Goal: Check status: Check status

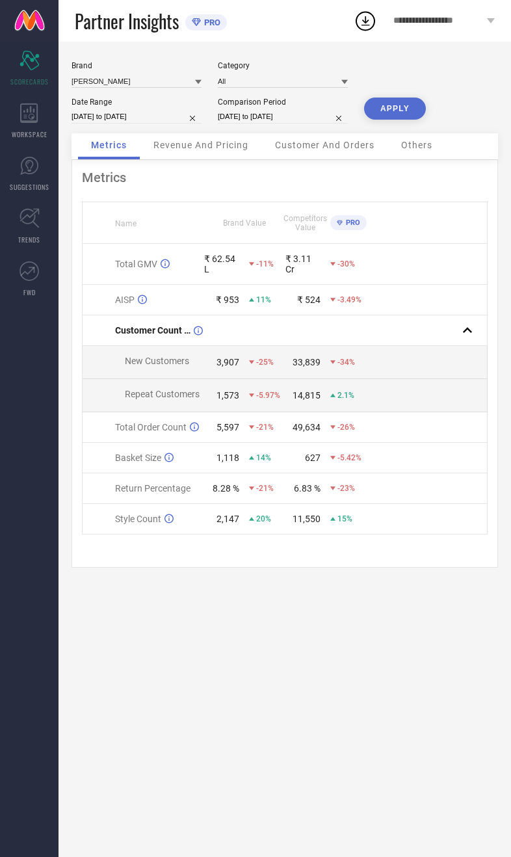
select select "7"
select select "2025"
select select "8"
select select "2025"
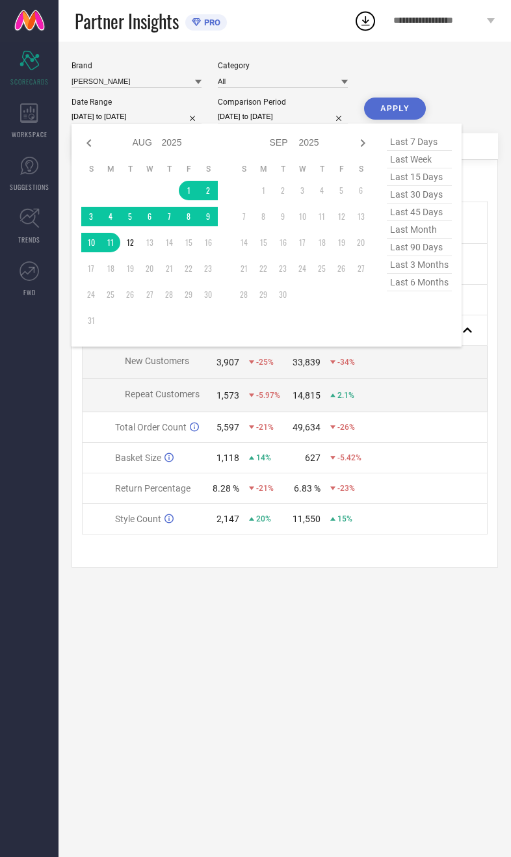
click at [179, 191] on table "S M T W T F S 1 2 3 4 5 6 7 8 9 10 11 12 13 14 15 16 17 18 19 20 21 22 23 24 25…" at bounding box center [149, 246] width 137 height 179
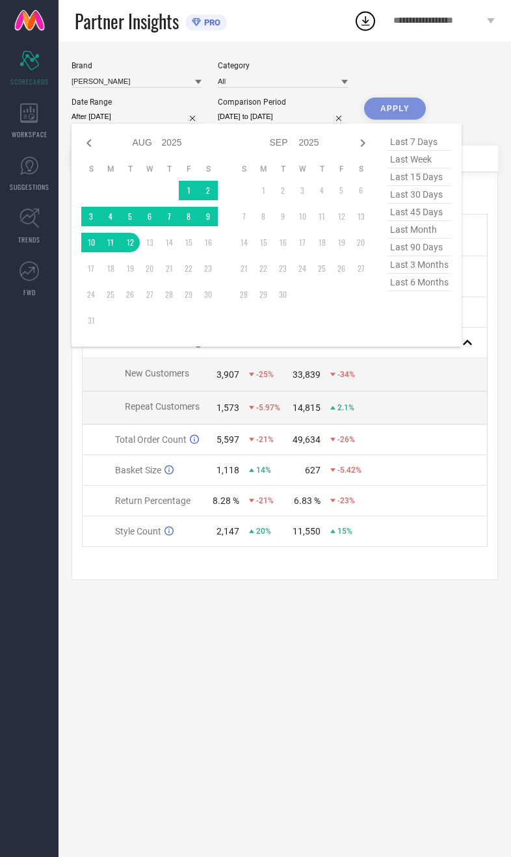
click at [180, 185] on table "S M T W T F S 1 2 3 4 5 6 7 8 9 10 11 12 13 14 15 16 17 18 19 20 21 22 23 24 25…" at bounding box center [149, 246] width 137 height 179
type input "01-08-2025 to 12-08-2025"
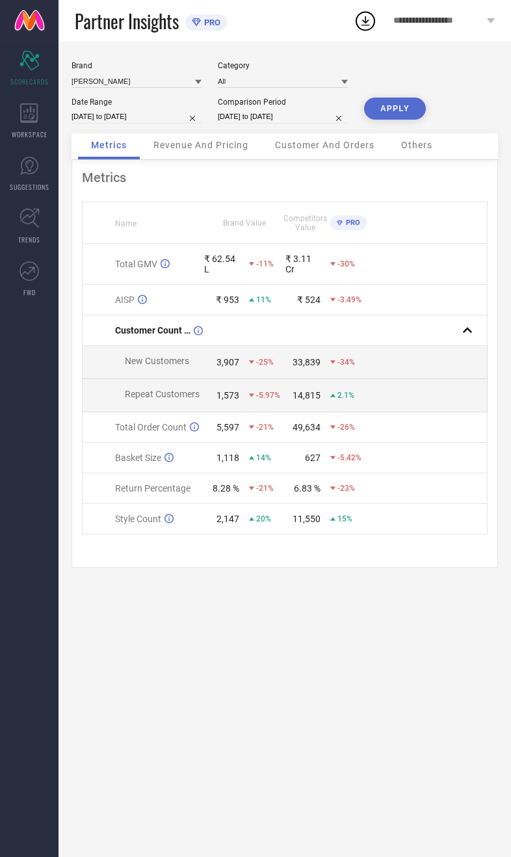
select select "7"
select select "2024"
select select "8"
select select "2024"
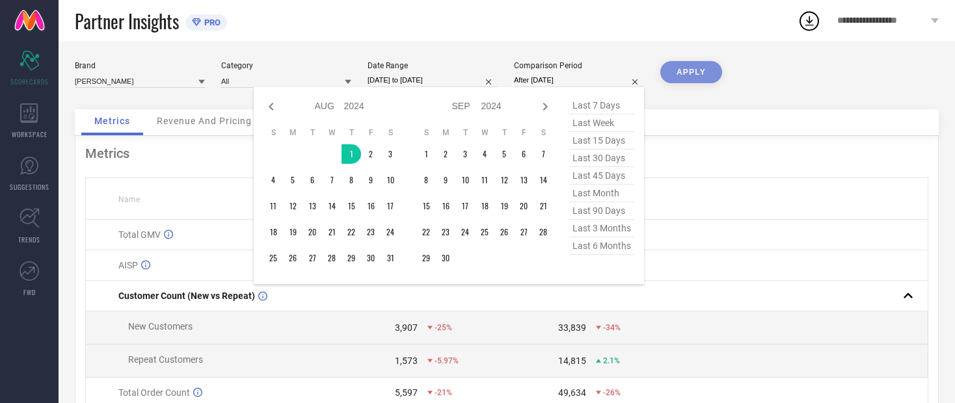
type input "01-08-2024 to 12-08-2024"
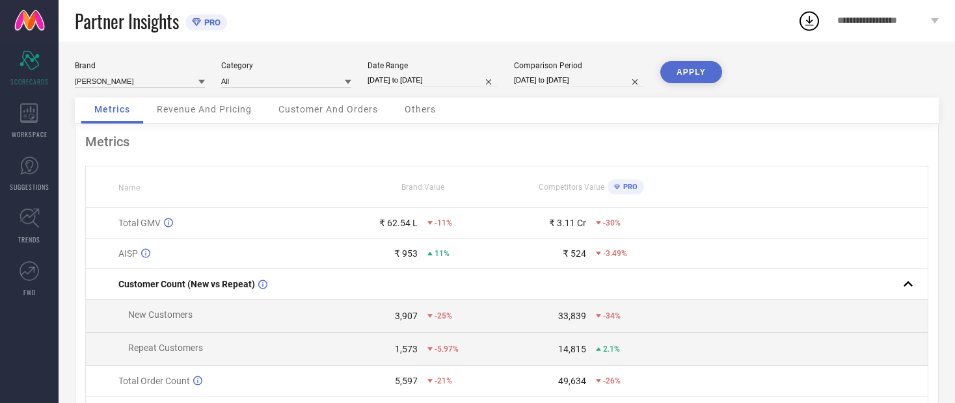
click at [511, 77] on button "APPLY" at bounding box center [691, 72] width 62 height 22
click at [195, 114] on span "Revenue And Pricing" at bounding box center [204, 109] width 95 height 10
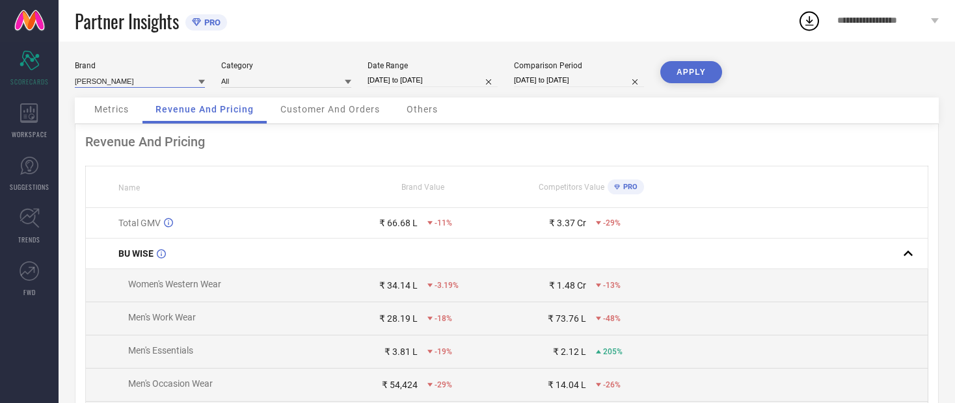
click at [96, 77] on input at bounding box center [140, 81] width 130 height 14
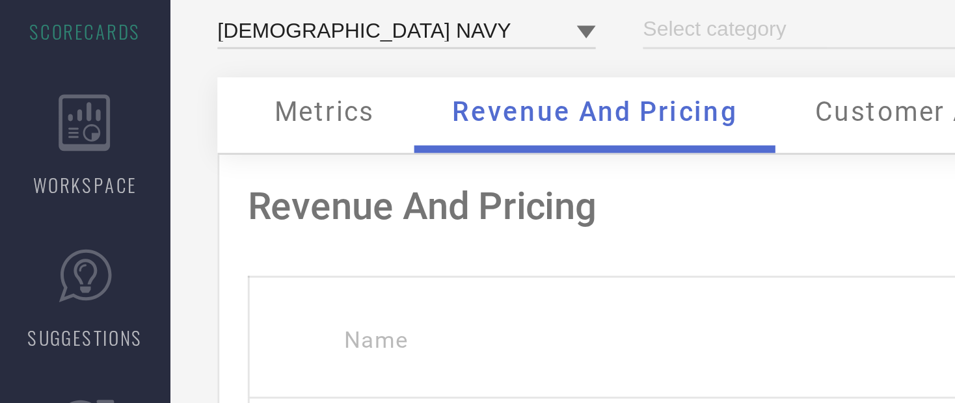
type input "All"
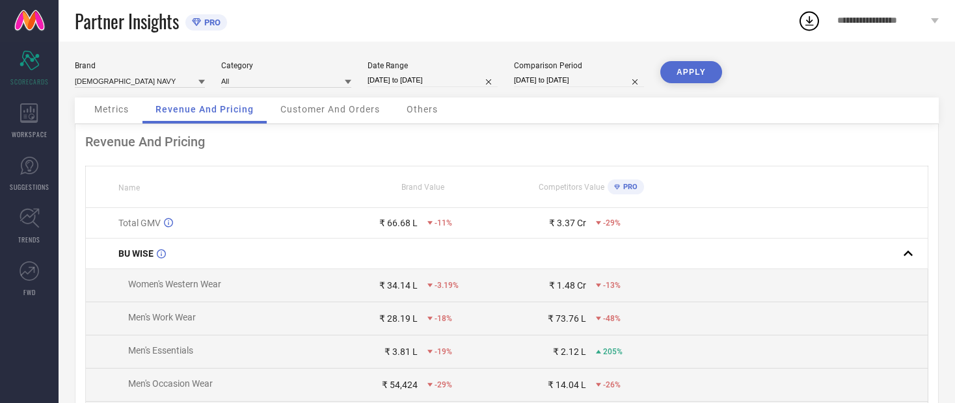
click at [511, 81] on button "APPLY" at bounding box center [691, 72] width 62 height 22
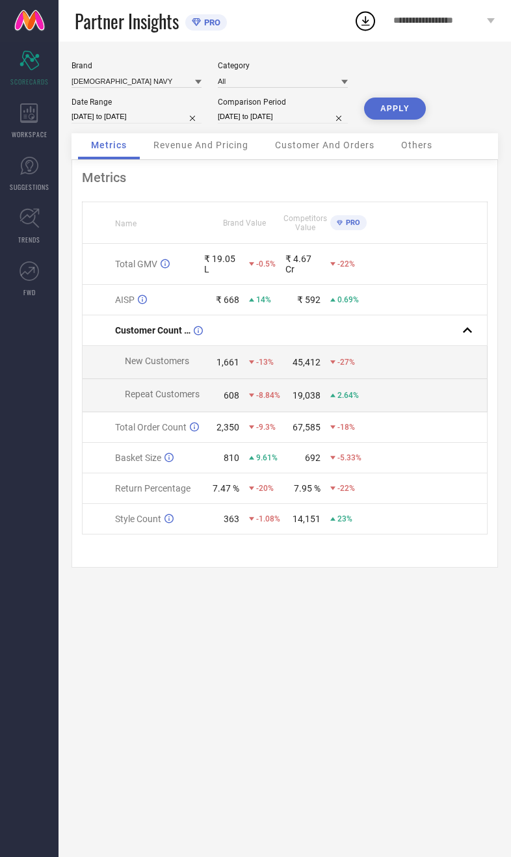
click at [206, 157] on div "Revenue And Pricing" at bounding box center [200, 146] width 121 height 26
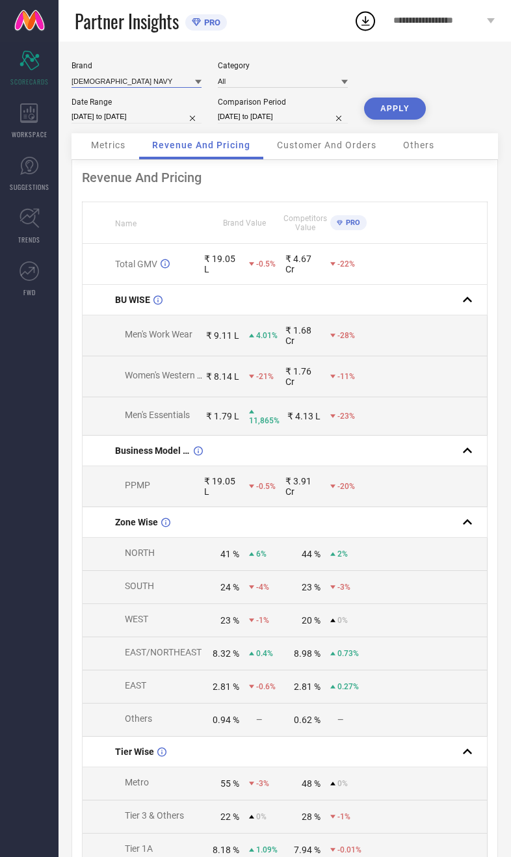
click at [147, 79] on input at bounding box center [137, 81] width 130 height 14
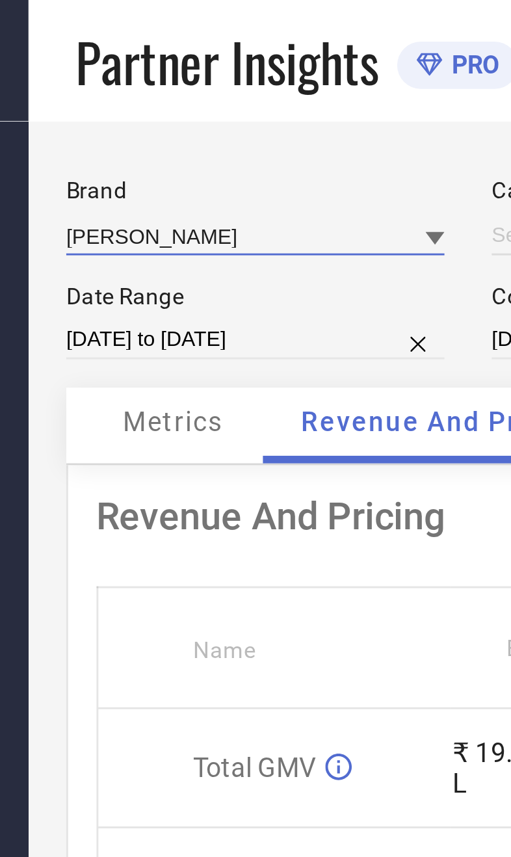
type input "All"
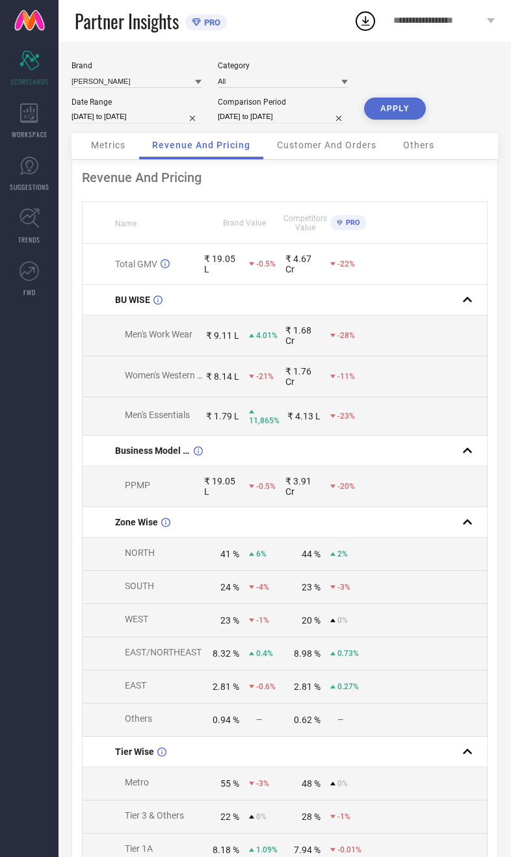
click at [403, 120] on button "APPLY" at bounding box center [395, 109] width 62 height 22
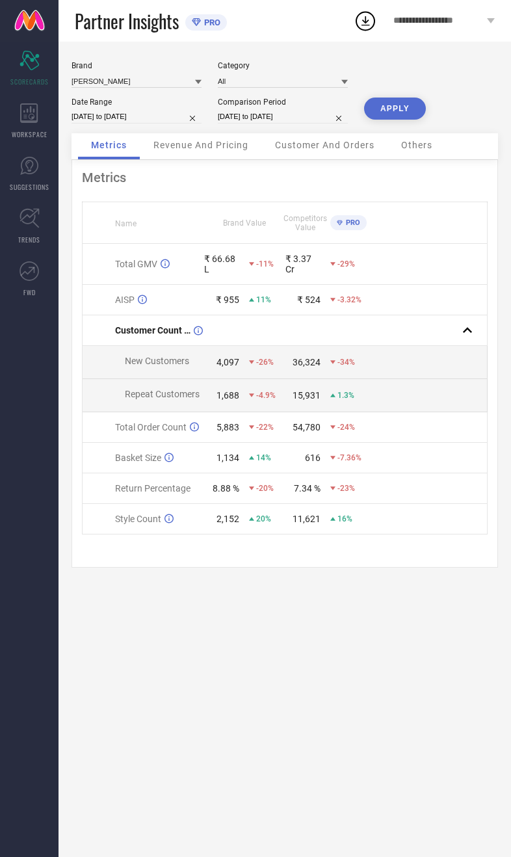
click at [222, 157] on div "Revenue And Pricing" at bounding box center [200, 146] width 121 height 26
